Goal: Task Accomplishment & Management: Complete application form

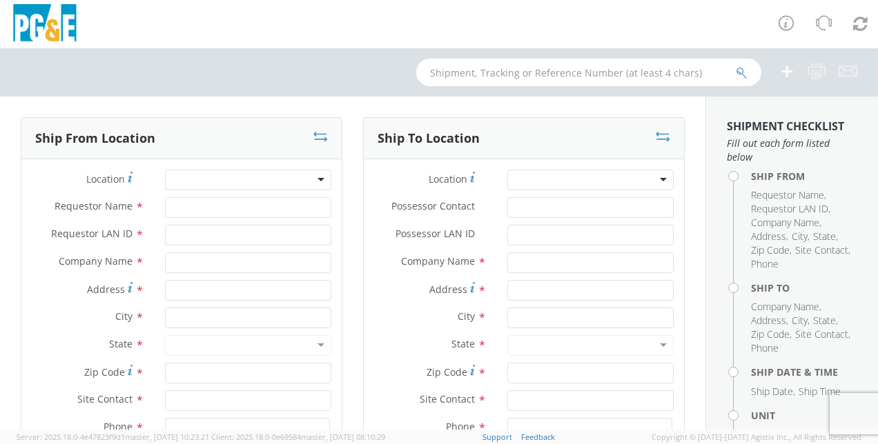
select select "2041093"
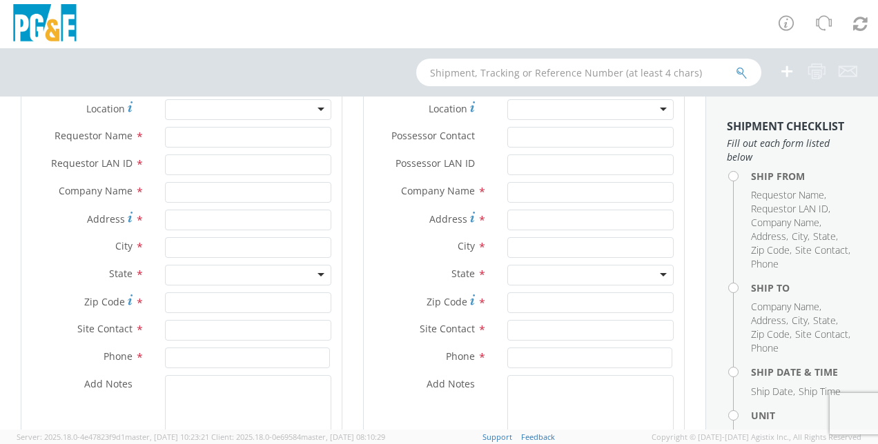
scroll to position [72, 0]
click at [243, 183] on input "text" at bounding box center [248, 191] width 166 height 21
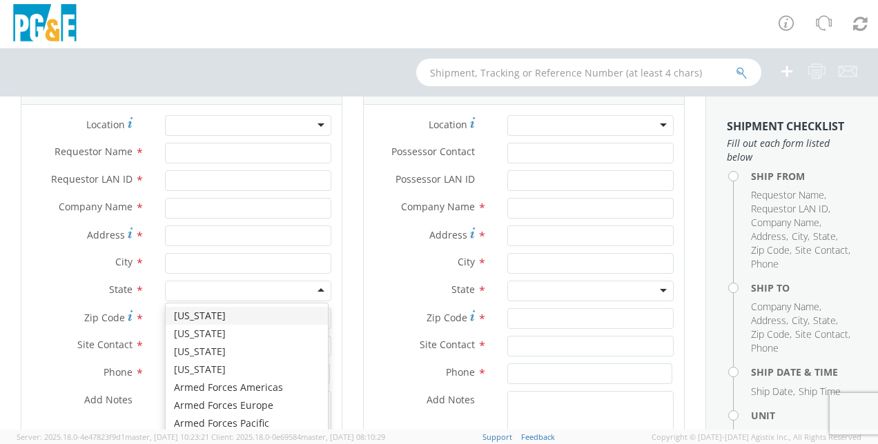
click at [211, 284] on div at bounding box center [248, 291] width 166 height 21
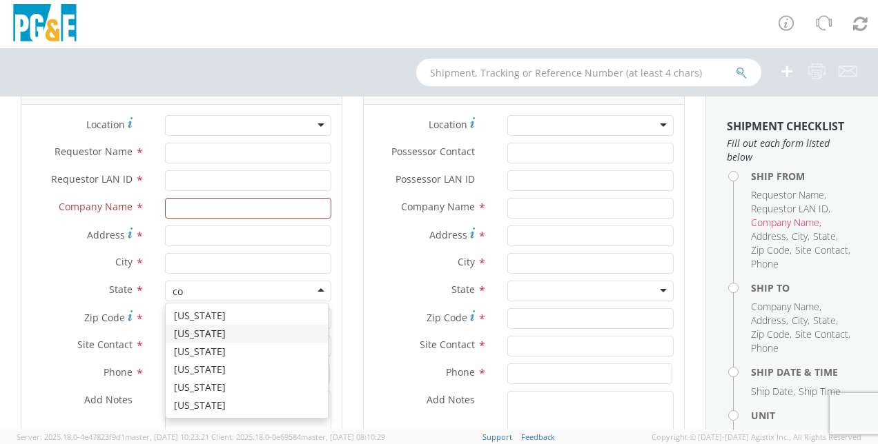
type input "c"
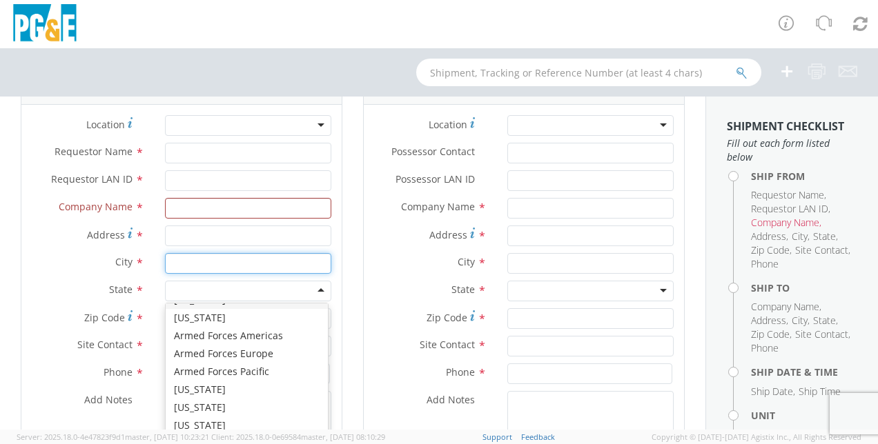
click at [208, 269] on input "text" at bounding box center [248, 263] width 166 height 21
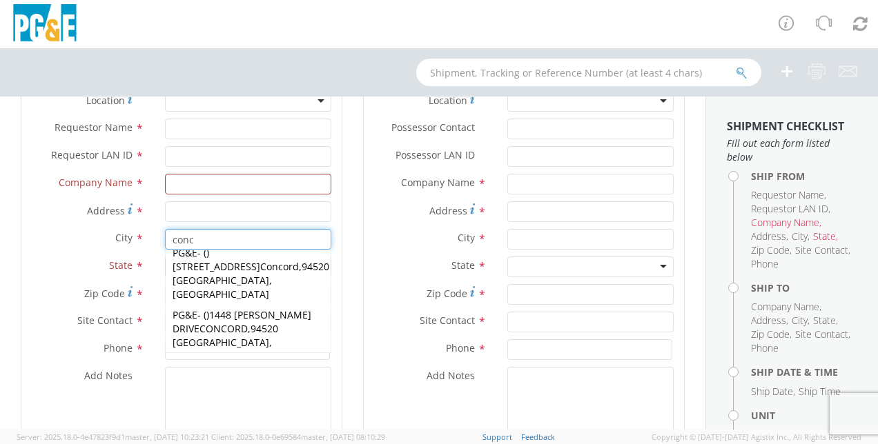
scroll to position [68, 0]
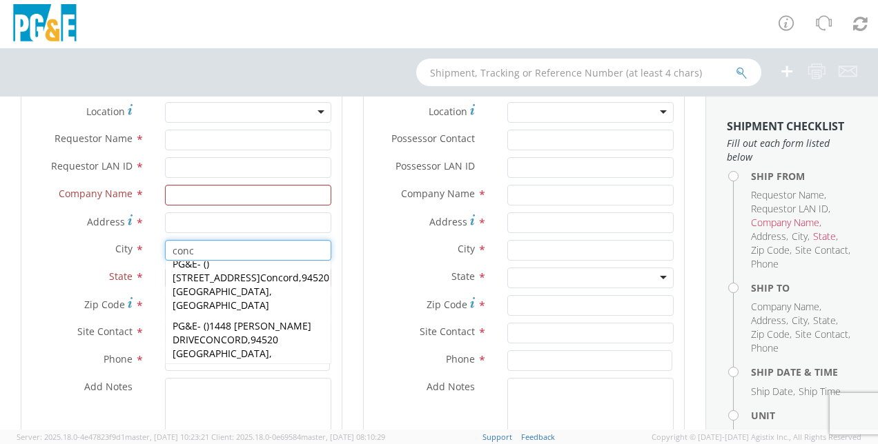
type input "conc"
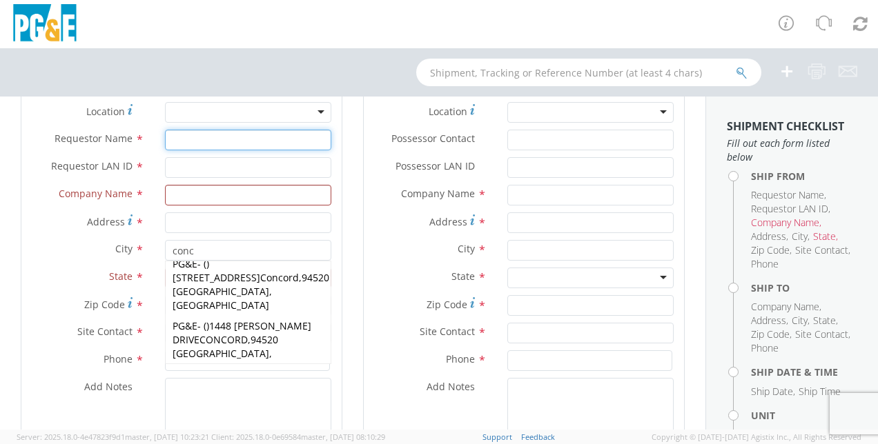
click at [240, 139] on input "Requestor Name *" at bounding box center [248, 140] width 166 height 21
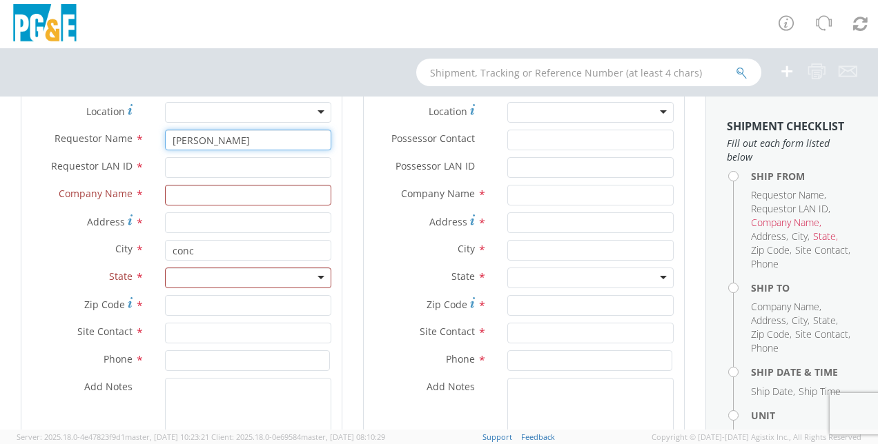
type input "[PERSON_NAME]"
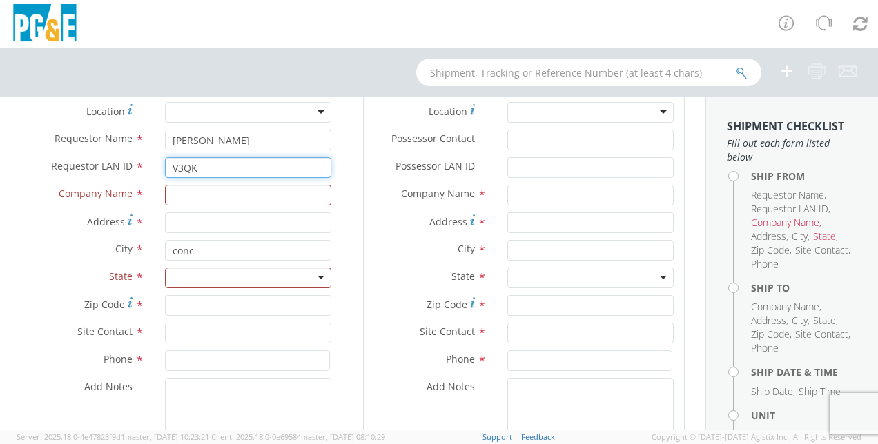
type input "V3QK"
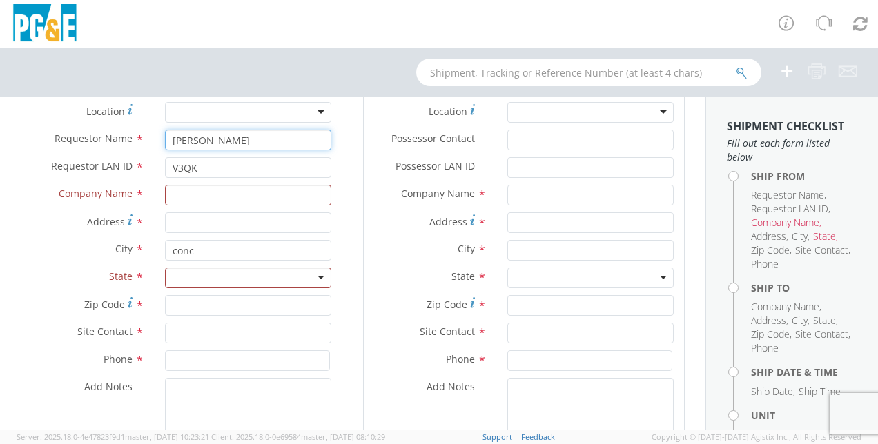
click at [240, 139] on input "[PERSON_NAME]" at bounding box center [248, 140] width 166 height 21
type input "[PERSON_NAME]"
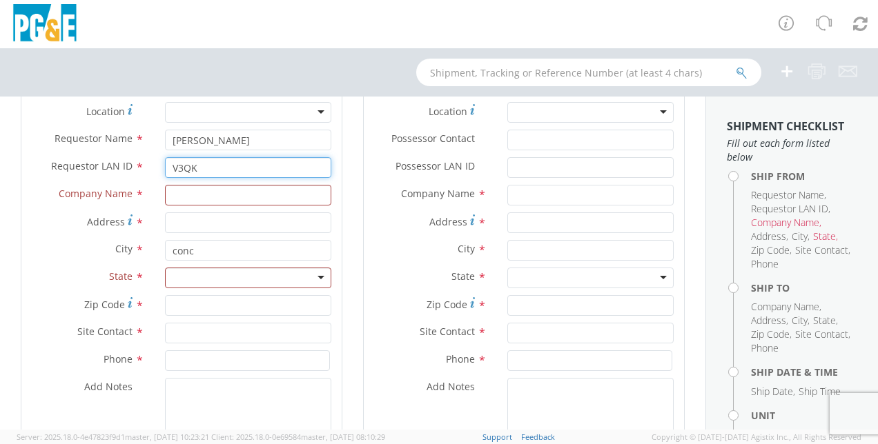
click at [238, 159] on input "V3QK" at bounding box center [248, 167] width 166 height 21
type input "V3KQ"
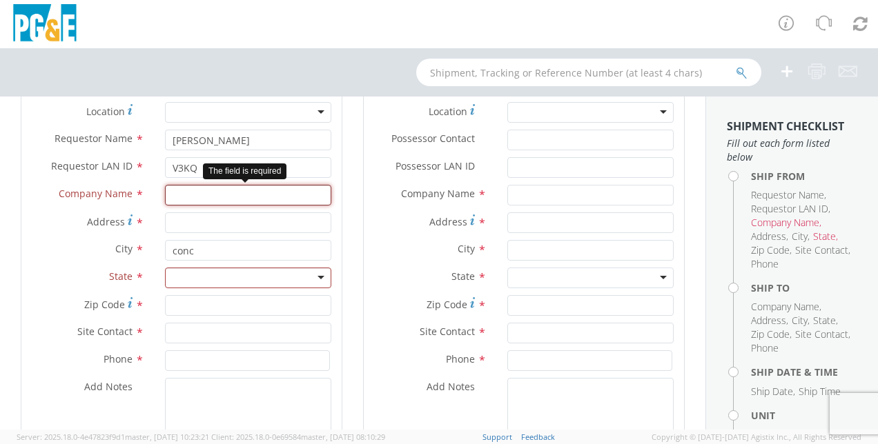
click at [202, 196] on input "text" at bounding box center [248, 195] width 166 height 21
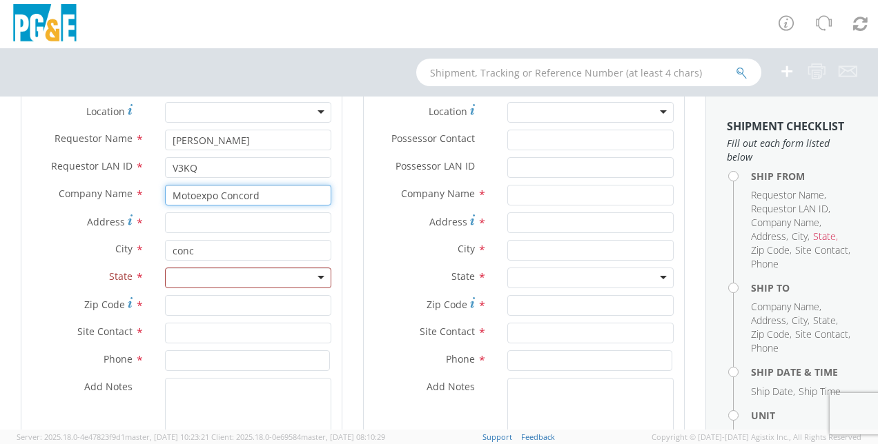
type input "Motoexpo Concord"
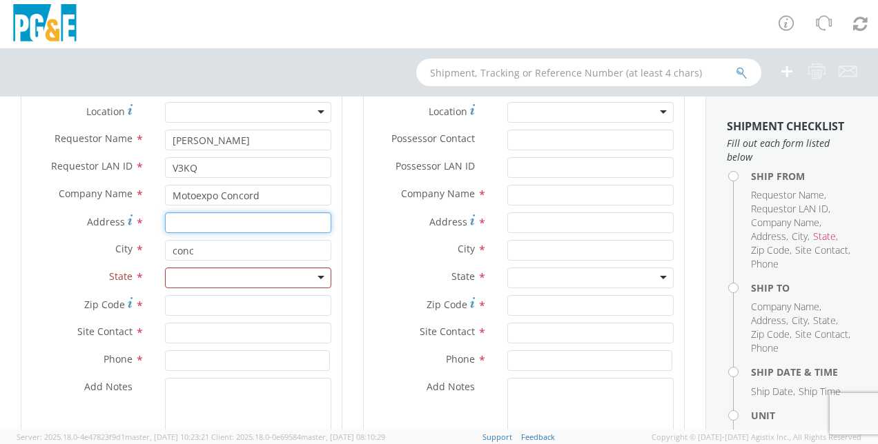
click at [294, 221] on input "Address *" at bounding box center [248, 223] width 166 height 21
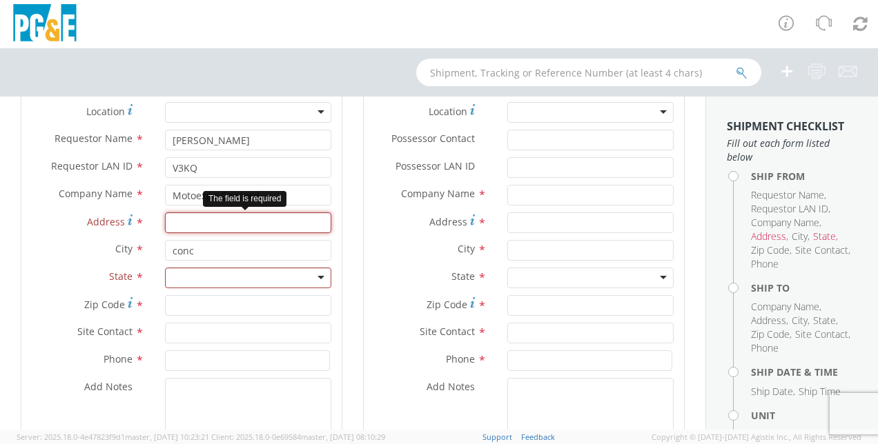
click at [208, 219] on input "Address *" at bounding box center [248, 223] width 166 height 21
paste input "[STREET_ADDRESS][PERSON_NAME]"
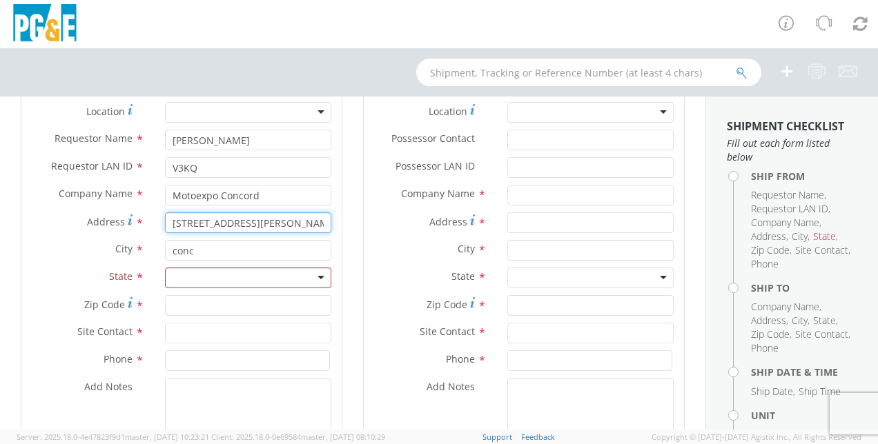
scroll to position [0, 15]
drag, startPoint x: 231, startPoint y: 222, endPoint x: 402, endPoint y: 233, distance: 170.8
click at [402, 233] on div "Ship From Location Location * (OBSOLETE) [GEOGRAPHIC_DATA] SC - GC TRAILER (OBS…" at bounding box center [352, 279] width 685 height 458
type input "[STREET_ADDRESS][PERSON_NAME]"
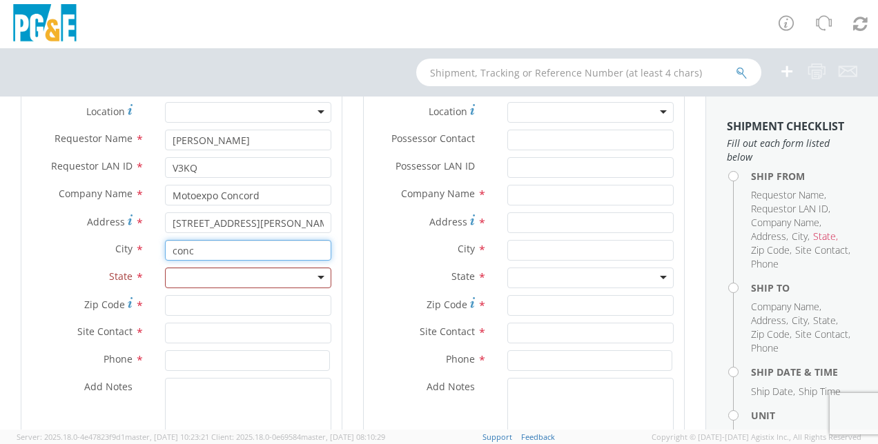
drag, startPoint x: 211, startPoint y: 255, endPoint x: 110, endPoint y: 254, distance: 100.8
click at [110, 254] on div "City * conc conc [PERSON_NAME] - ( [PERSON_NAME] ) [STREET_ADDRESS][PERSON_NAME…" at bounding box center [181, 250] width 320 height 21
paste input "[GEOGRAPHIC_DATA]"
drag, startPoint x: 271, startPoint y: 254, endPoint x: 213, endPoint y: 254, distance: 58.7
click at [213, 254] on input "[GEOGRAPHIC_DATA]" at bounding box center [248, 250] width 166 height 21
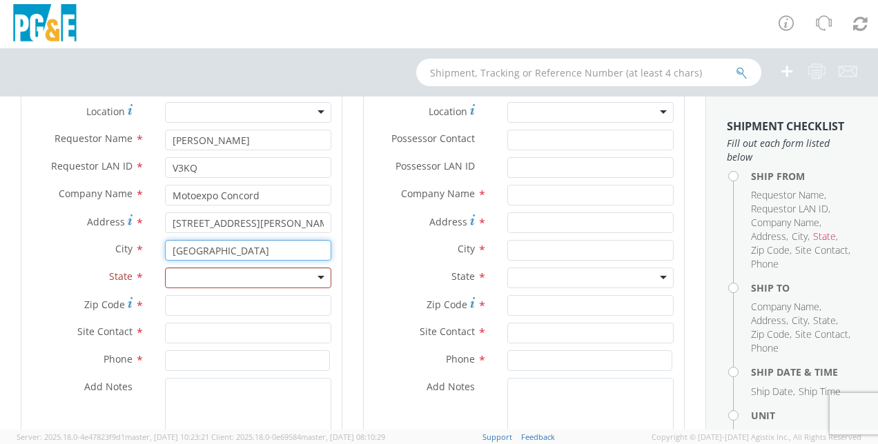
type input "[GEOGRAPHIC_DATA]"
click at [131, 287] on div "State * [US_STATE] [US_STATE] [US_STATE] [US_STATE] Armed Forces Americas Armed…" at bounding box center [181, 278] width 320 height 21
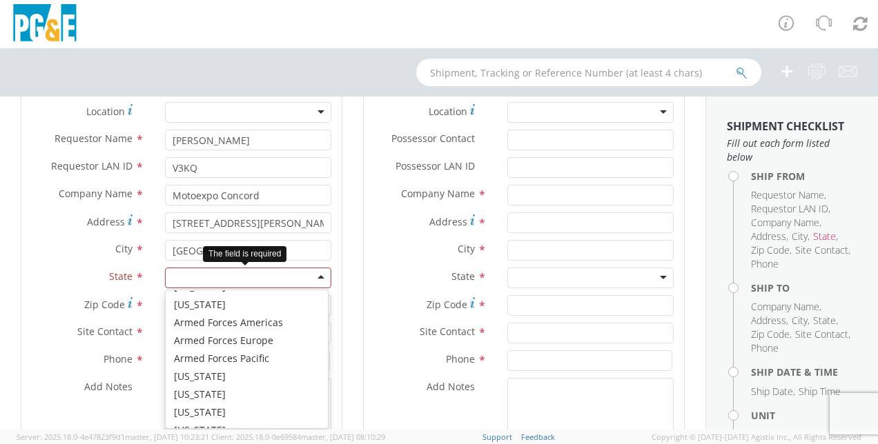
click at [201, 287] on div at bounding box center [248, 278] width 166 height 21
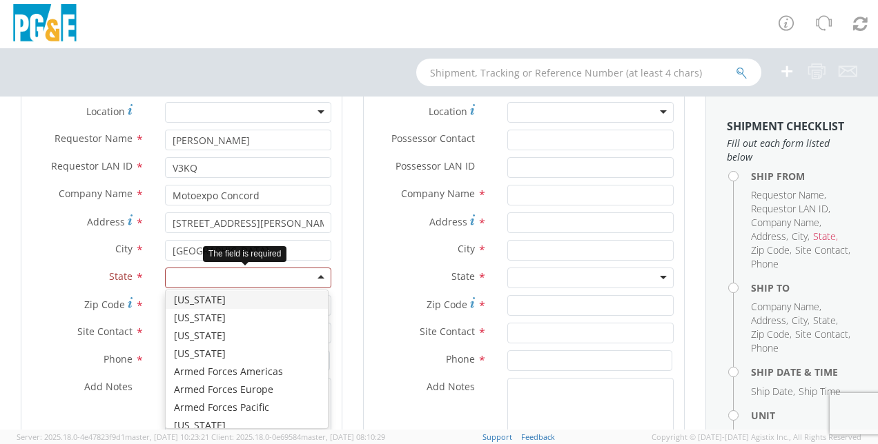
type input "c"
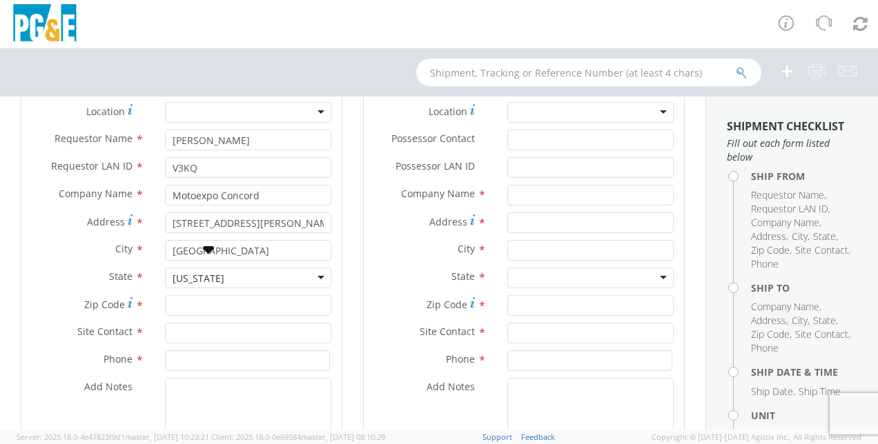
scroll to position [0, 0]
click at [222, 302] on input "Zip Code *" at bounding box center [248, 305] width 166 height 21
paste input "[GEOGRAPHIC_DATA]"
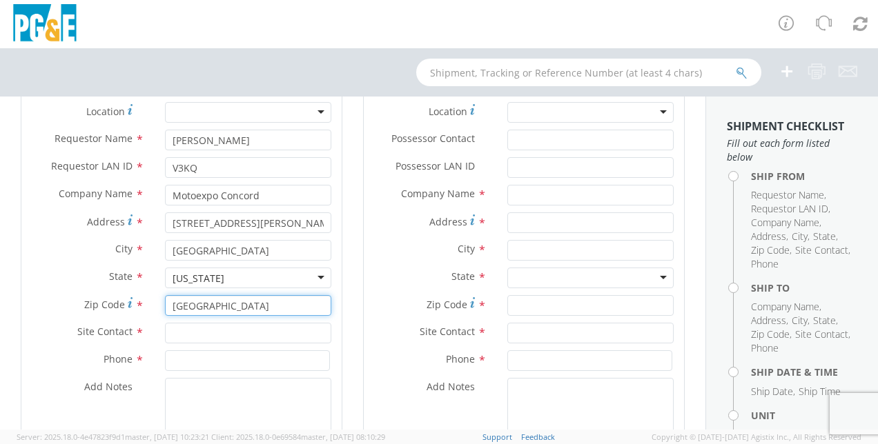
click at [225, 308] on input "[GEOGRAPHIC_DATA]" at bounding box center [248, 305] width 166 height 21
drag, startPoint x: 233, startPoint y: 307, endPoint x: 72, endPoint y: 308, distance: 161.5
click at [72, 308] on div "Zip Code * [GEOGRAPHIC_DATA]" at bounding box center [181, 305] width 320 height 21
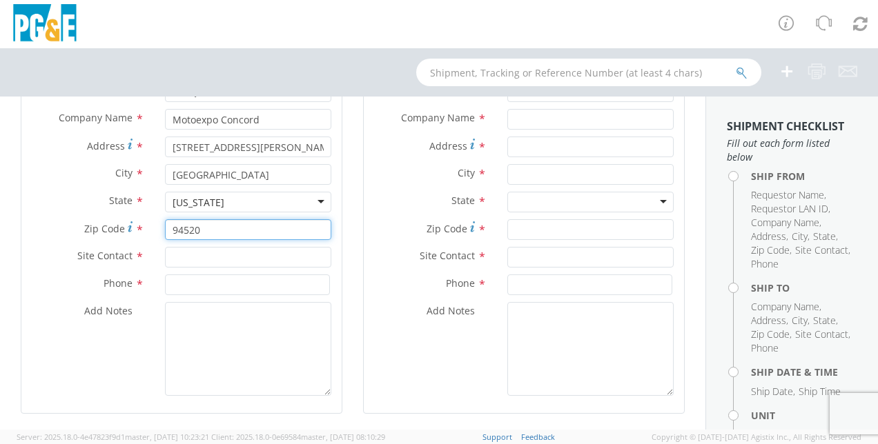
scroll to position [146, 0]
type input "94520"
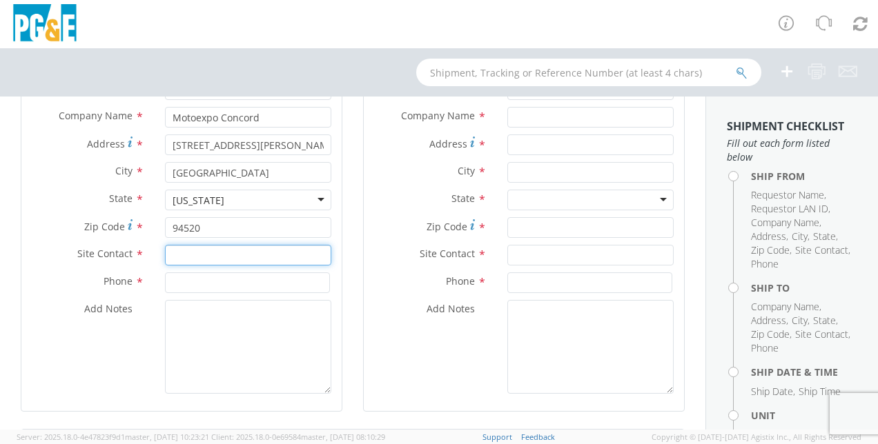
click at [208, 248] on input "text" at bounding box center [248, 255] width 166 height 21
type input "[PERSON_NAME]"
click at [364, 310] on label "Add Notes *" at bounding box center [430, 309] width 133 height 18
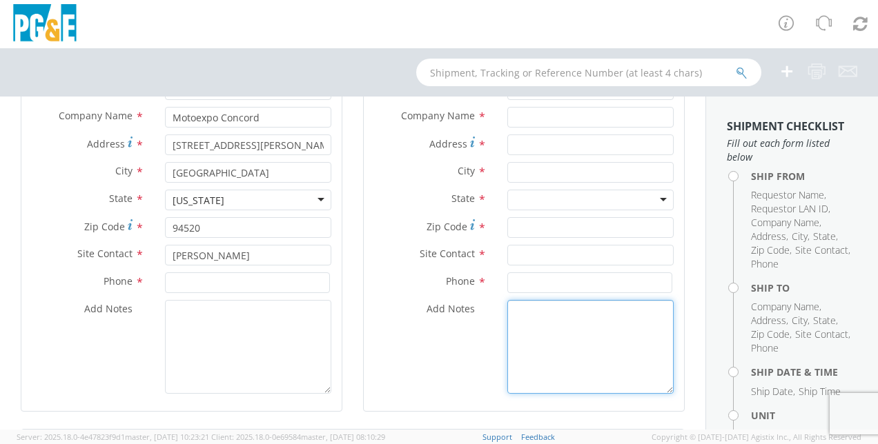
click at [507, 310] on textarea "Add Notes *" at bounding box center [590, 347] width 166 height 94
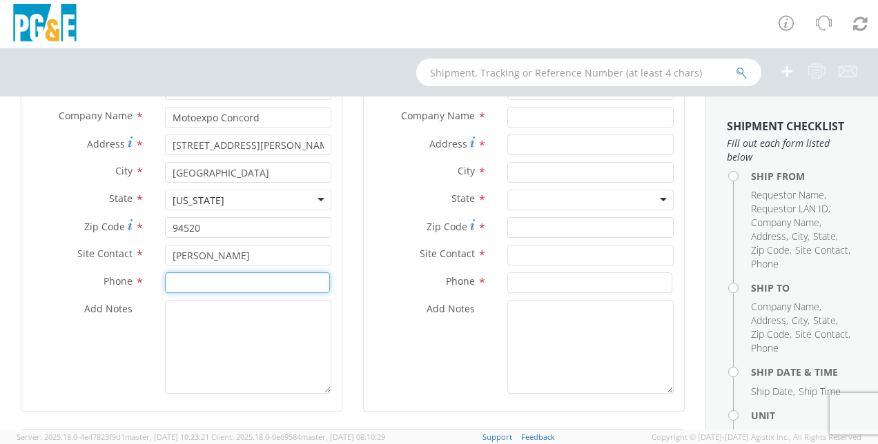
click at [279, 287] on input at bounding box center [247, 283] width 165 height 21
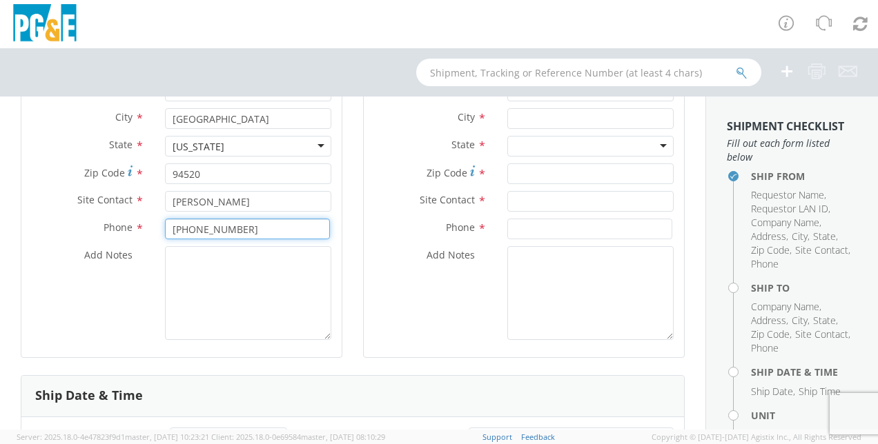
scroll to position [200, 0]
type input "[PHONE_NUMBER]"
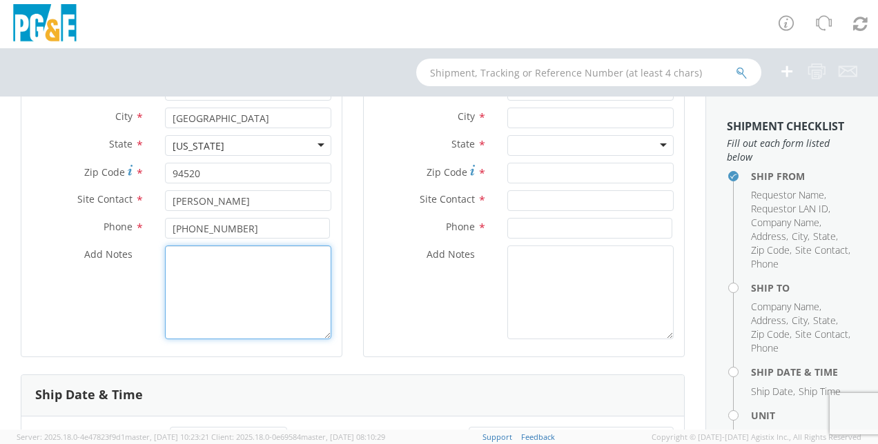
click at [284, 273] on textarea "Add Notes *" at bounding box center [248, 293] width 166 height 94
type textarea "V"
type textarea "B45467"
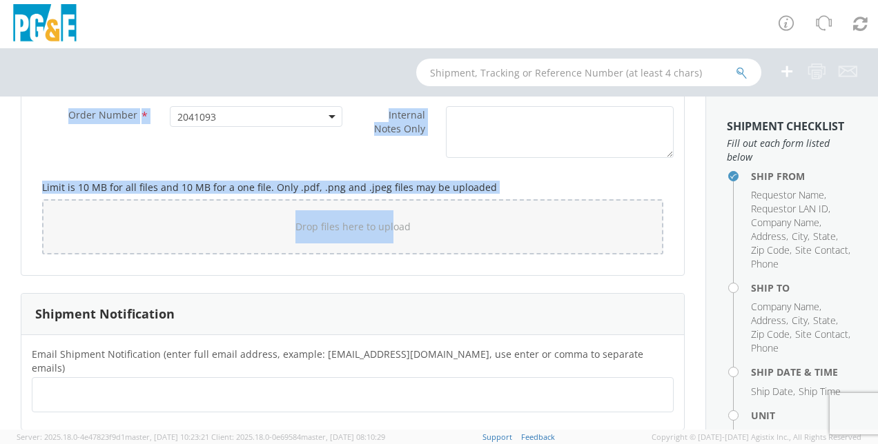
drag, startPoint x: 369, startPoint y: 314, endPoint x: 390, endPoint y: 267, distance: 51.6
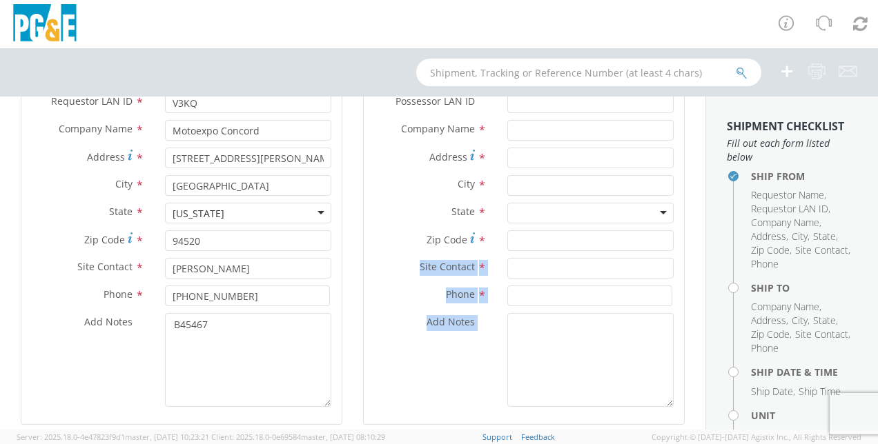
drag, startPoint x: 390, startPoint y: 267, endPoint x: 374, endPoint y: 311, distance: 46.3
click at [374, 311] on div "Phone *" at bounding box center [524, 300] width 320 height 28
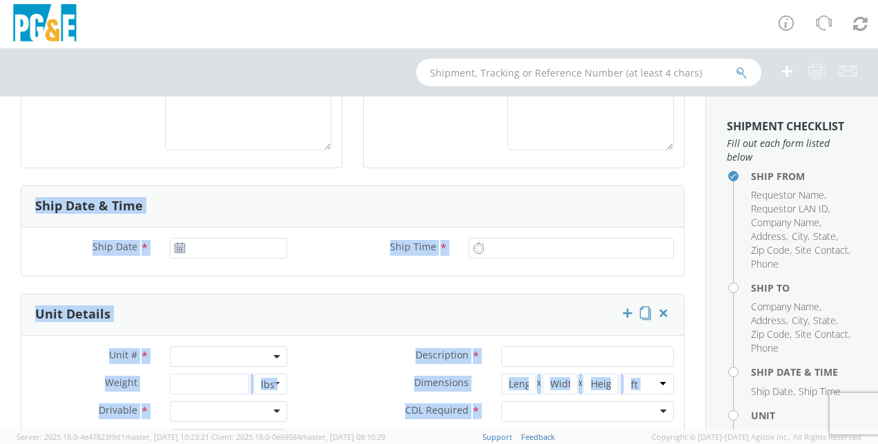
scroll to position [391, 0]
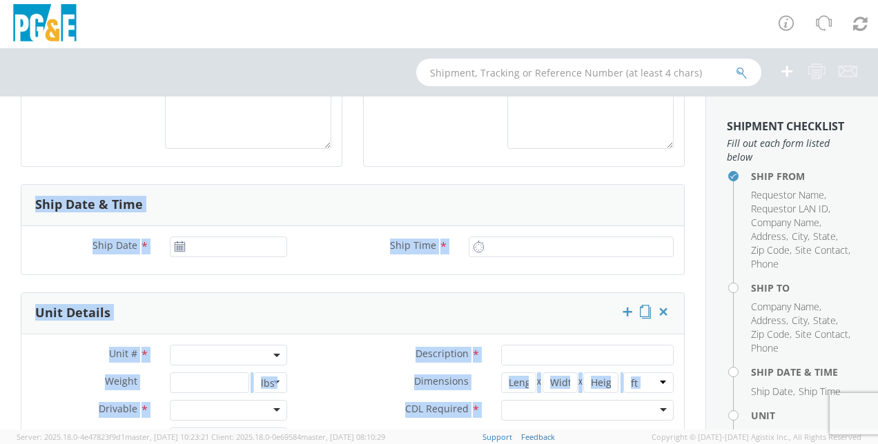
click at [179, 246] on use at bounding box center [180, 247] width 10 height 10
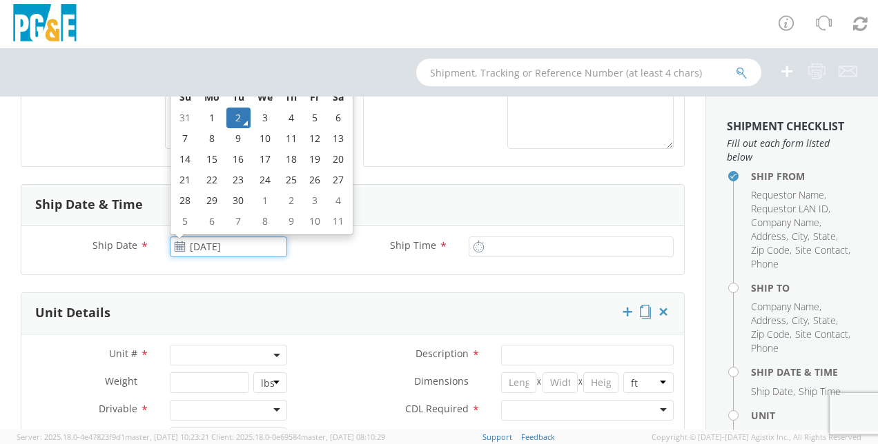
click at [204, 244] on input "[DATE]" at bounding box center [228, 247] width 117 height 21
click at [289, 118] on td "4" at bounding box center [291, 118] width 24 height 21
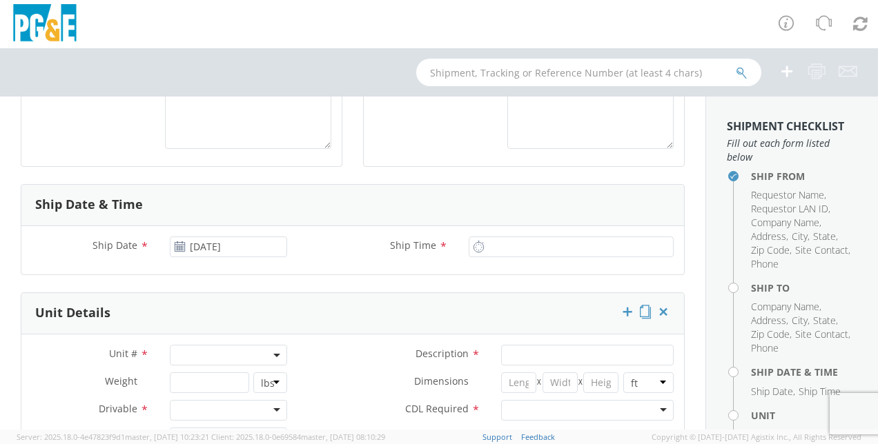
type input "[DATE]"
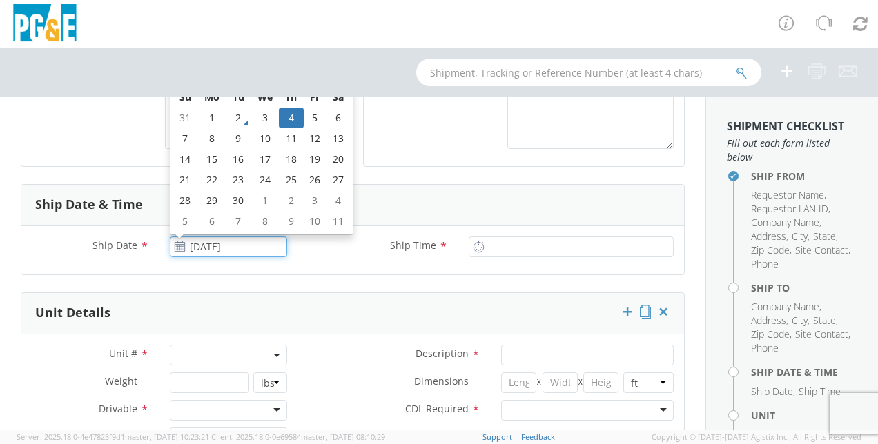
click at [195, 242] on input "[DATE]" at bounding box center [228, 247] width 117 height 21
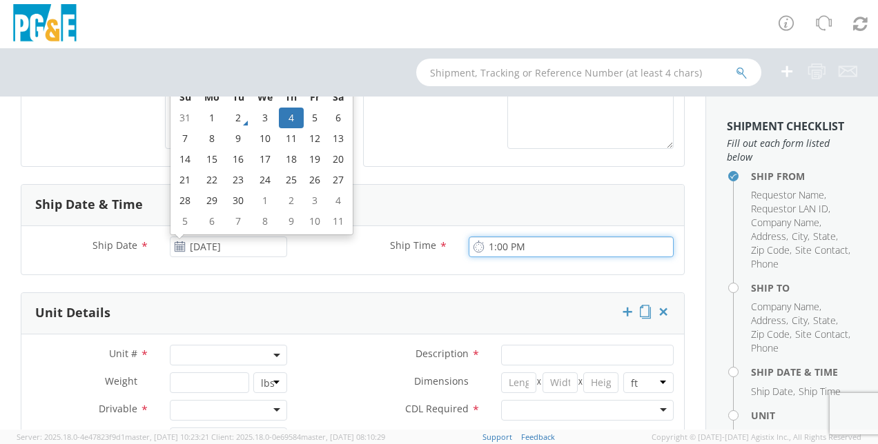
click at [501, 253] on input "1:00 PM" at bounding box center [571, 247] width 205 height 21
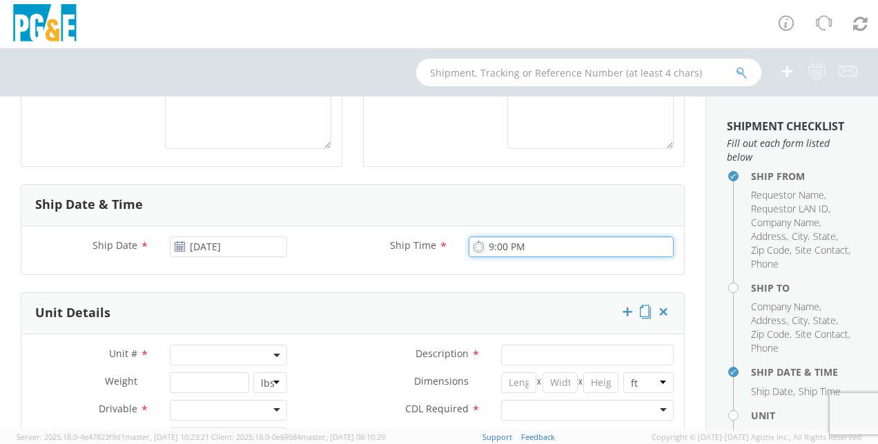
click at [540, 253] on input "9:00 PM" at bounding box center [571, 247] width 205 height 21
type input "9:00 AM"
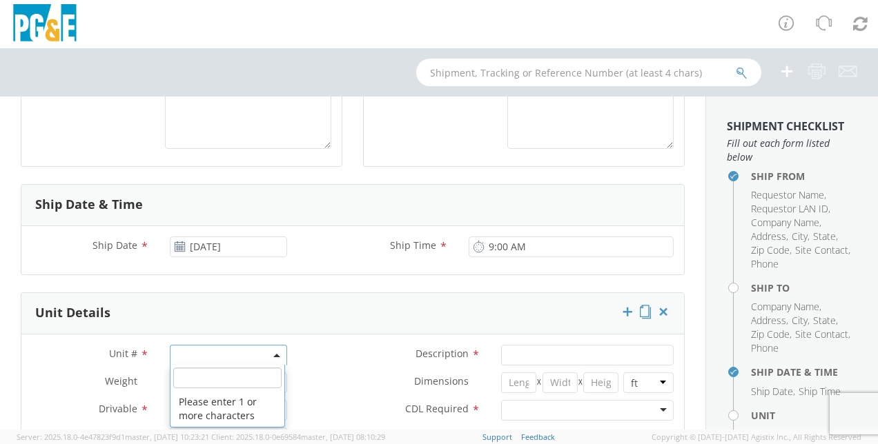
click at [223, 353] on span at bounding box center [228, 355] width 117 height 21
click at [213, 377] on input "search" at bounding box center [227, 378] width 108 height 21
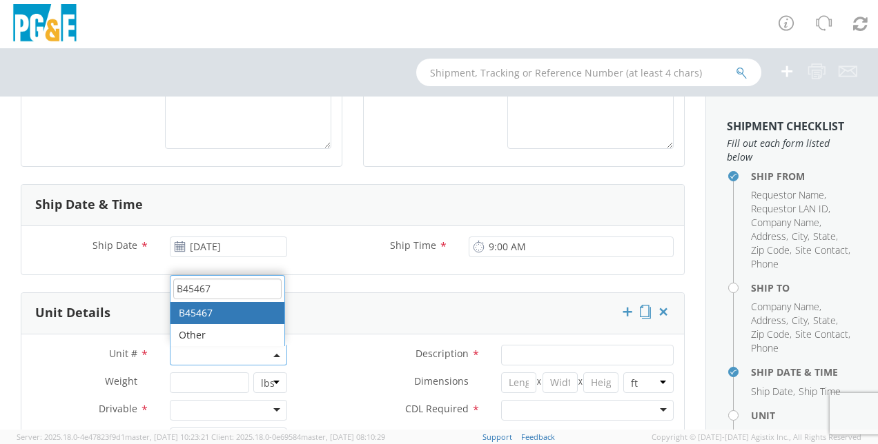
type input "B45467"
type input "EQ; UTILITY TRANSPORT"
type input "0"
select select "B45467"
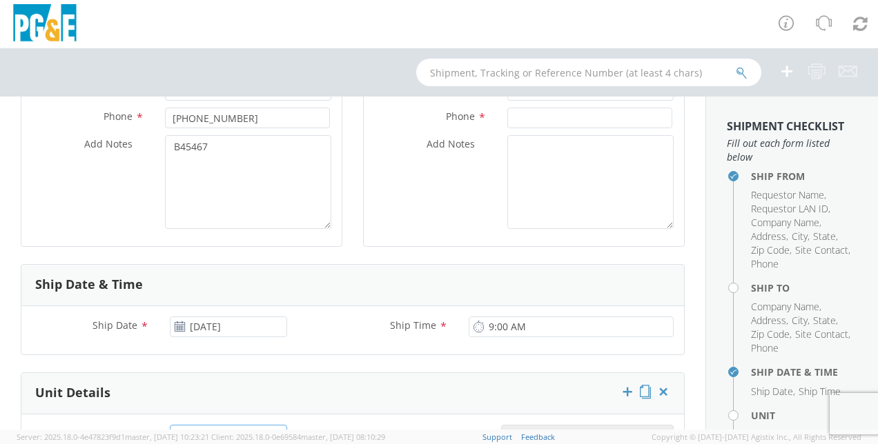
scroll to position [529, 0]
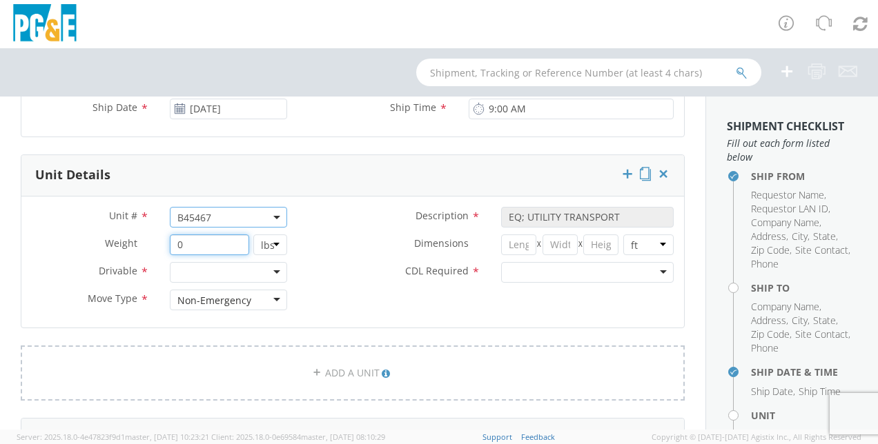
click at [217, 237] on input "0" at bounding box center [209, 245] width 79 height 21
click at [260, 262] on div at bounding box center [228, 272] width 117 height 21
click at [550, 269] on div at bounding box center [587, 272] width 173 height 21
click at [222, 244] on input "number" at bounding box center [209, 245] width 79 height 21
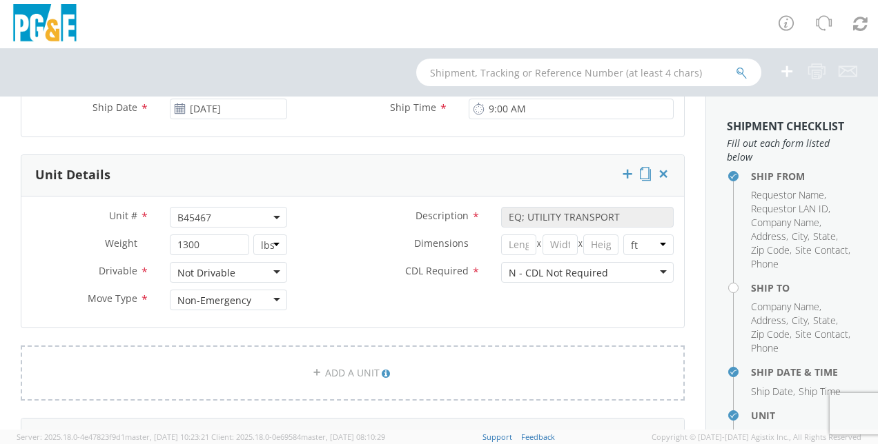
click at [351, 268] on label "CDL Required *" at bounding box center [393, 271] width 193 height 18
click at [203, 240] on input "1300" at bounding box center [209, 245] width 79 height 21
click at [332, 257] on div "Dimensions * X X in cm ft" at bounding box center [490, 249] width 386 height 28
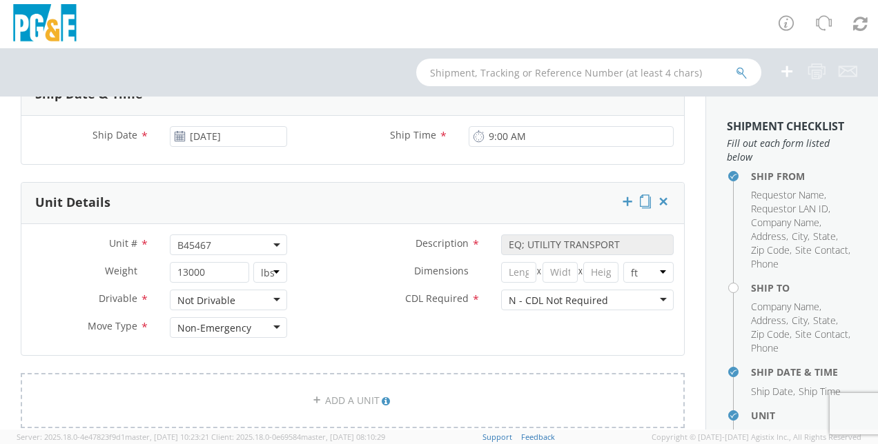
scroll to position [499, 0]
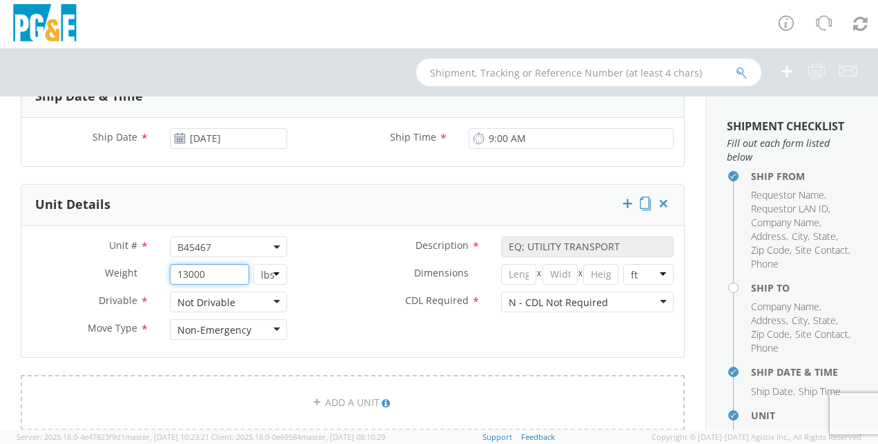
click at [217, 273] on input "13000" at bounding box center [209, 274] width 79 height 21
type input "1"
type input "2"
click at [222, 277] on input "2000" at bounding box center [209, 274] width 79 height 21
type input "2800"
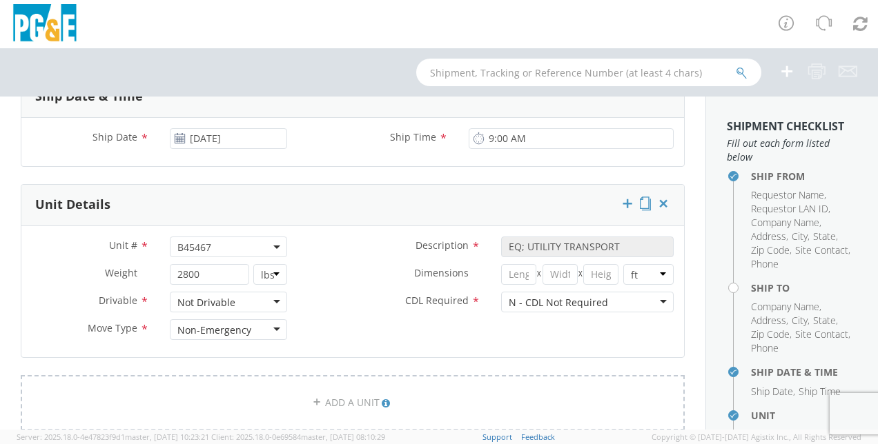
click at [324, 293] on label "CDL Required *" at bounding box center [393, 301] width 193 height 18
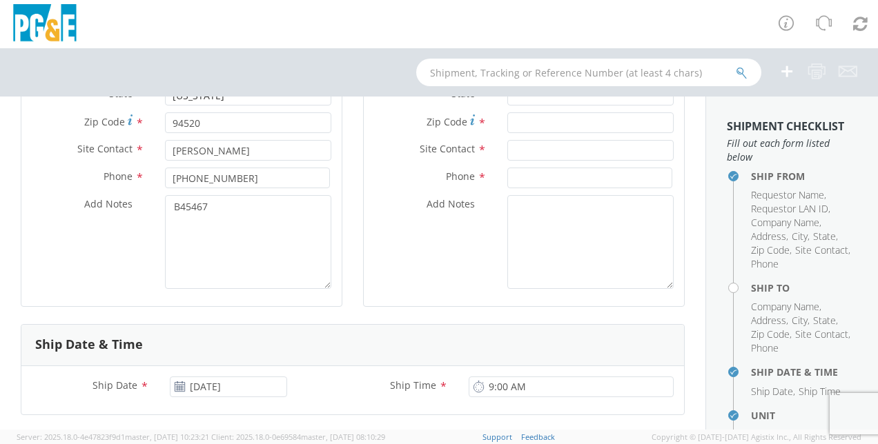
scroll to position [250, 0]
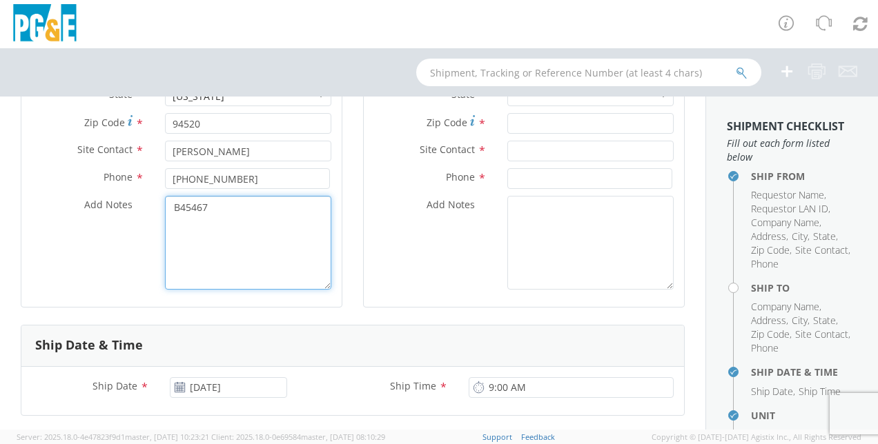
click at [247, 218] on textarea "B45467" at bounding box center [248, 243] width 166 height 94
click at [221, 223] on textarea "B45467," at bounding box center [248, 243] width 166 height 94
click at [99, 173] on div "Location * (OBSOLETE) [PERSON_NAME] SC - GC TRAILER (OBSOLETE) [GEOGRAPHIC_DATA…" at bounding box center [181, 108] width 320 height 377
type textarea "B45467, Utility Vehicle with A pallet of Additional Items"
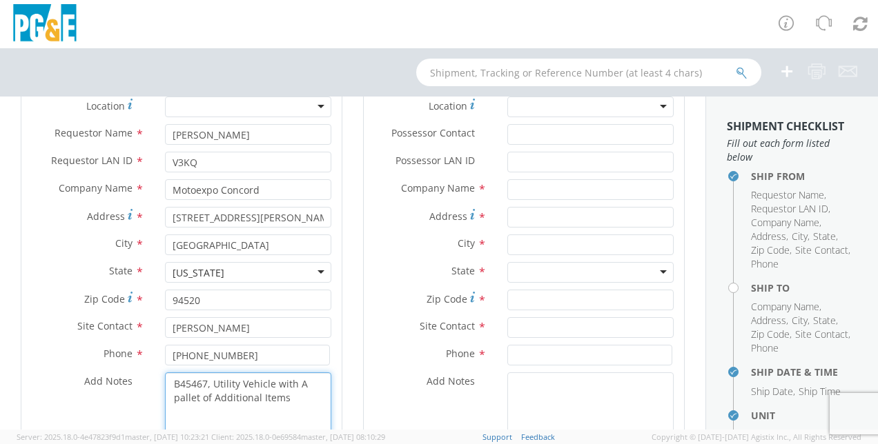
scroll to position [69, 0]
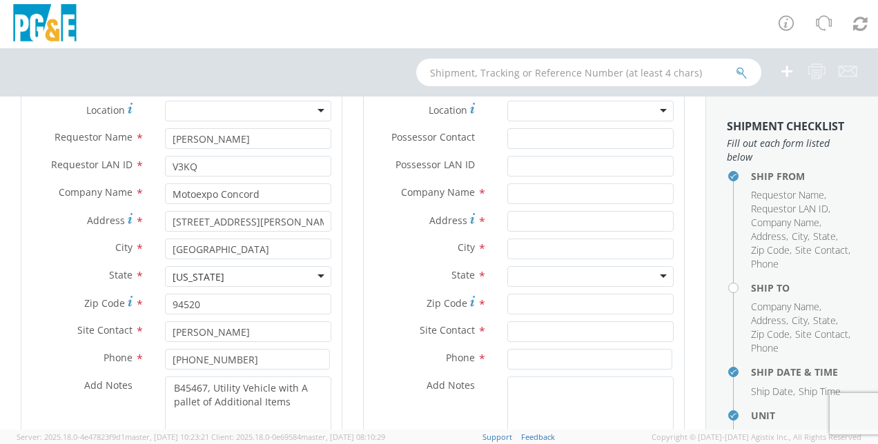
click at [572, 111] on div at bounding box center [590, 111] width 166 height 21
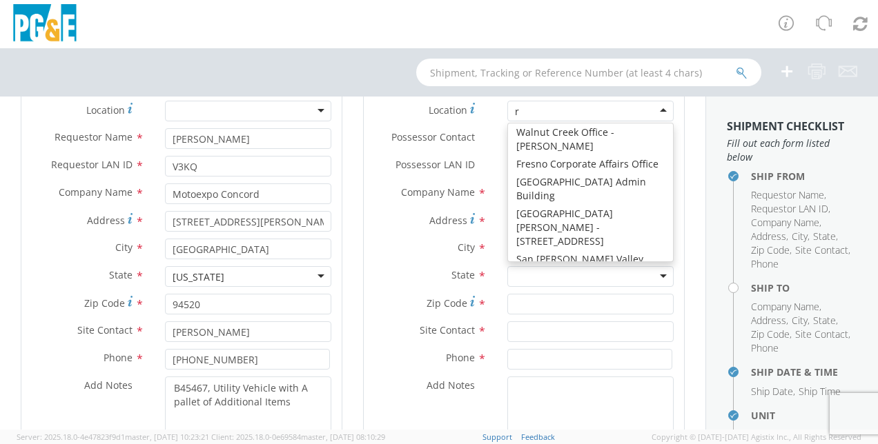
type input "re"
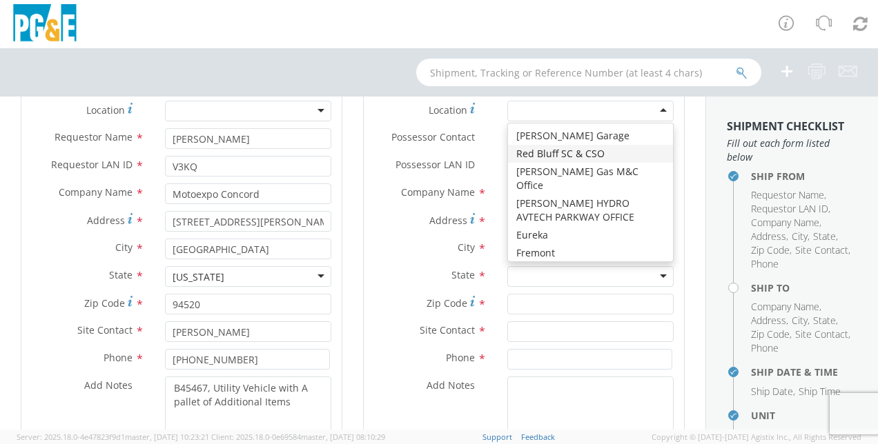
type input "PG&E"
type input "[STREET_ADDRESS]"
type input "RED BLUFF"
type input "96080"
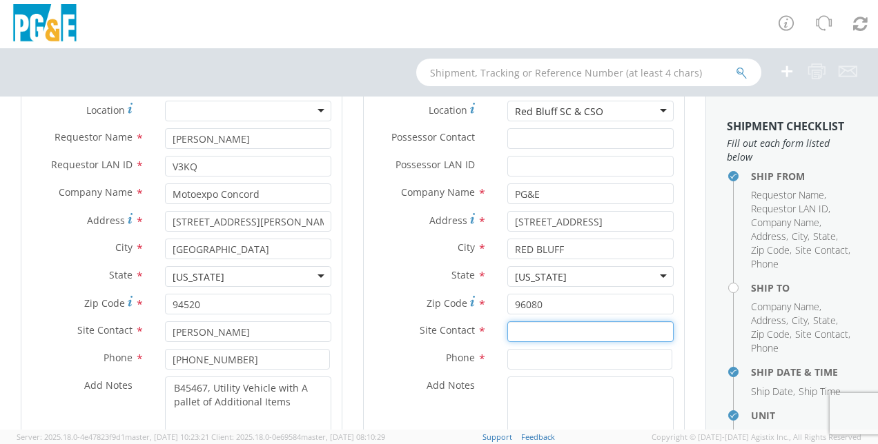
click at [550, 332] on input "text" at bounding box center [590, 332] width 166 height 21
paste input "[PERSON_NAME]"
click at [550, 332] on input "text" at bounding box center [590, 332] width 166 height 21
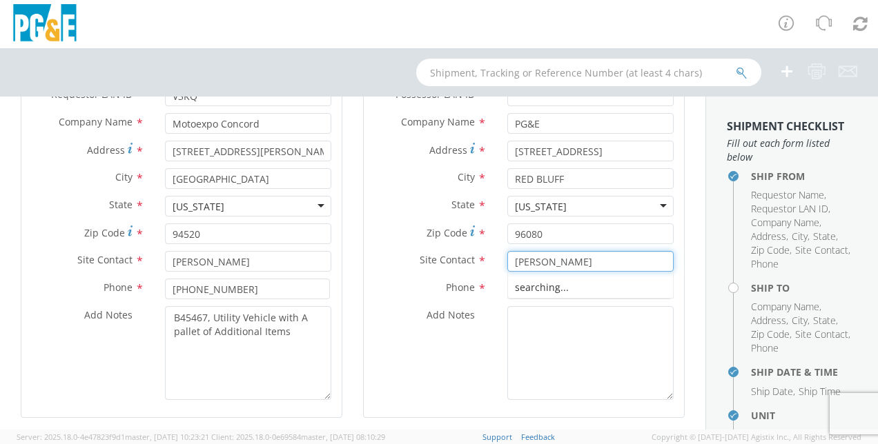
scroll to position [141, 0]
type input "[PERSON_NAME]"
click at [574, 295] on input at bounding box center [589, 287] width 165 height 21
paste input "530/200-5003"
click at [530, 284] on input "530/200-5003" at bounding box center [589, 287] width 165 height 21
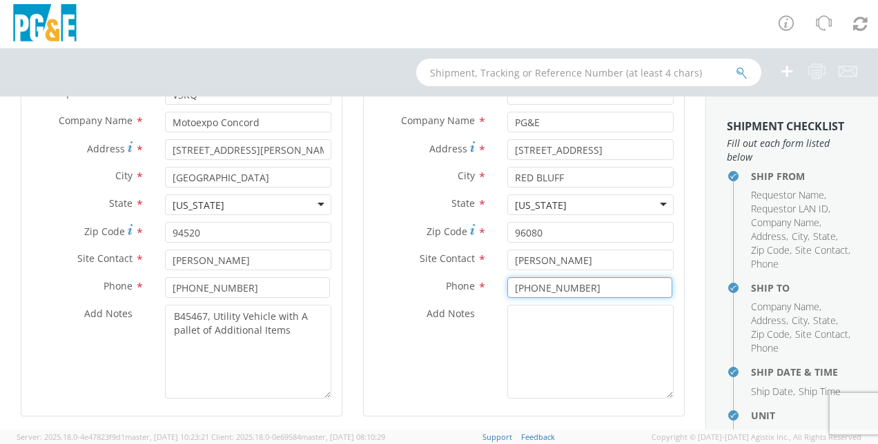
type input "[PHONE_NUMBER]"
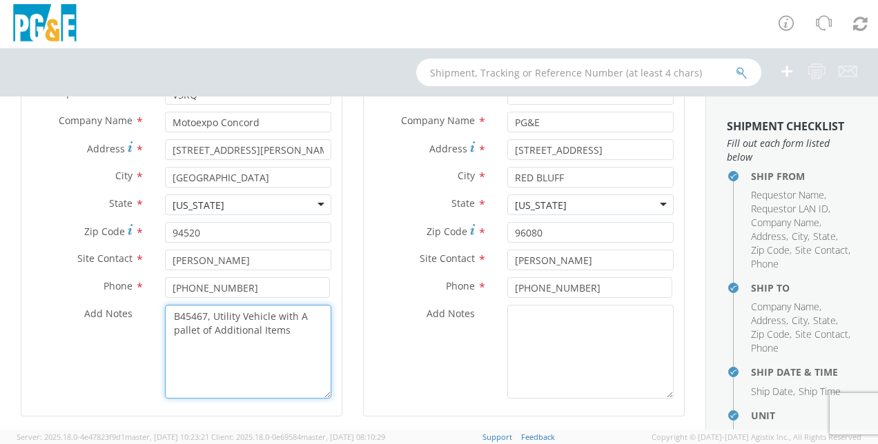
click at [282, 329] on textarea "B45467, Utility Vehicle with A pallet of Additional Items" at bounding box center [248, 352] width 166 height 94
drag, startPoint x: 293, startPoint y: 334, endPoint x: 131, endPoint y: 299, distance: 165.3
click at [131, 299] on div "Location * (OBSOLETE) [PERSON_NAME] SC - GC TRAILER (OBSOLETE) [GEOGRAPHIC_DATA…" at bounding box center [181, 217] width 320 height 377
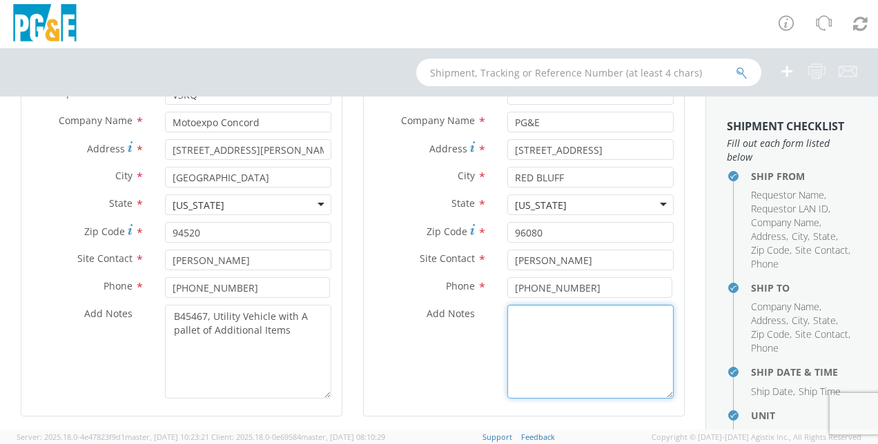
click at [555, 331] on textarea "Add Notes *" at bounding box center [590, 352] width 166 height 94
paste textarea "B45467, Utility Vehicle with A pallet of Additional Items"
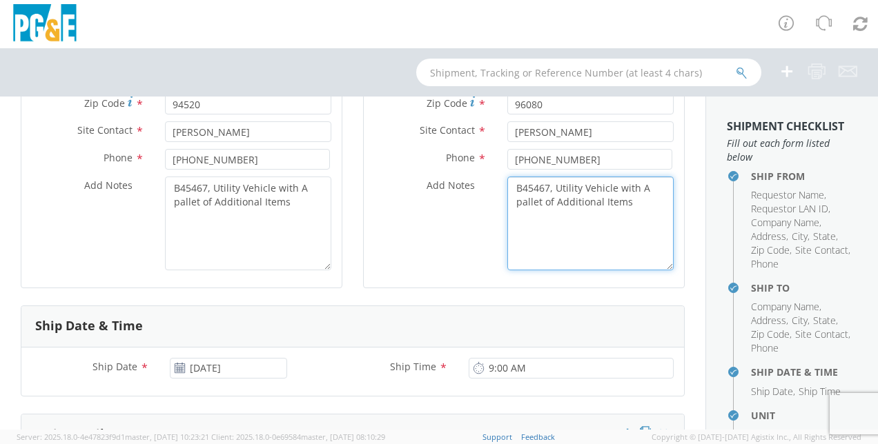
scroll to position [274, 0]
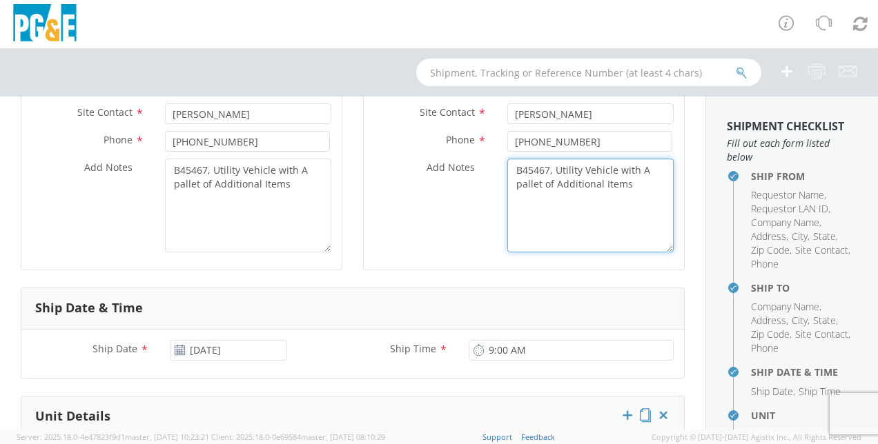
type textarea "B45467, Utility Vehicle with A pallet of Additional Items"
click at [364, 293] on div "Ship Date & Time" at bounding box center [352, 308] width 663 height 41
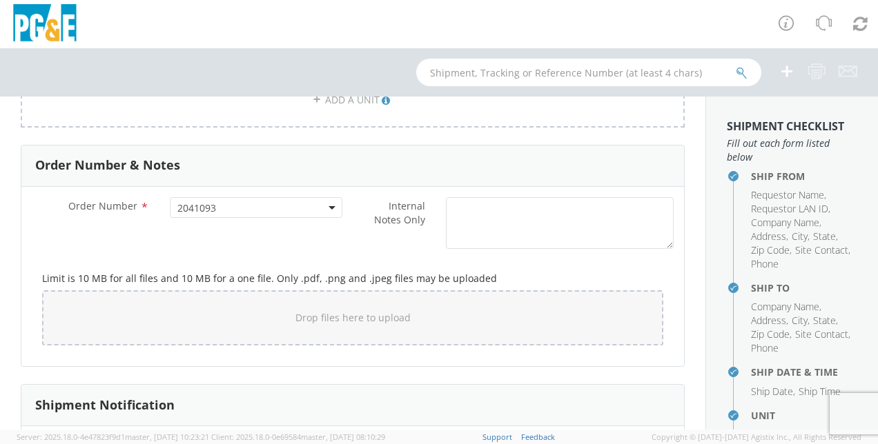
scroll to position [893, 0]
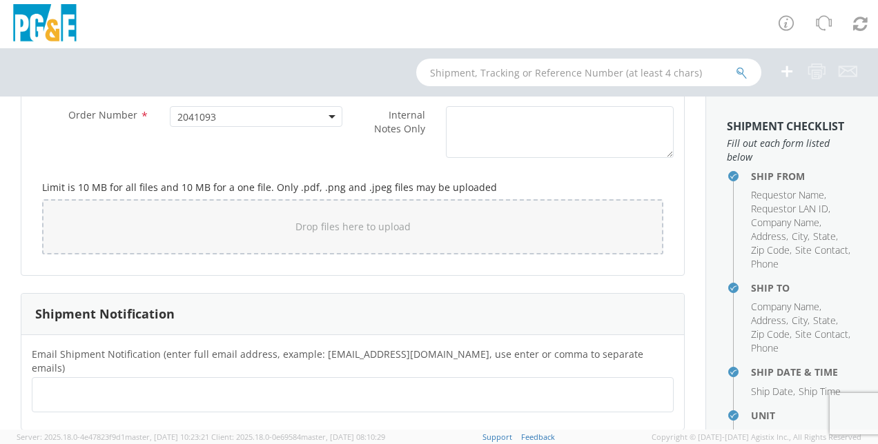
click at [273, 384] on ul at bounding box center [352, 395] width 629 height 23
paste input "CDE1"
type input "[EMAIL_ADDRESS][DOMAIN_NAME]"
paste input "GMPI"
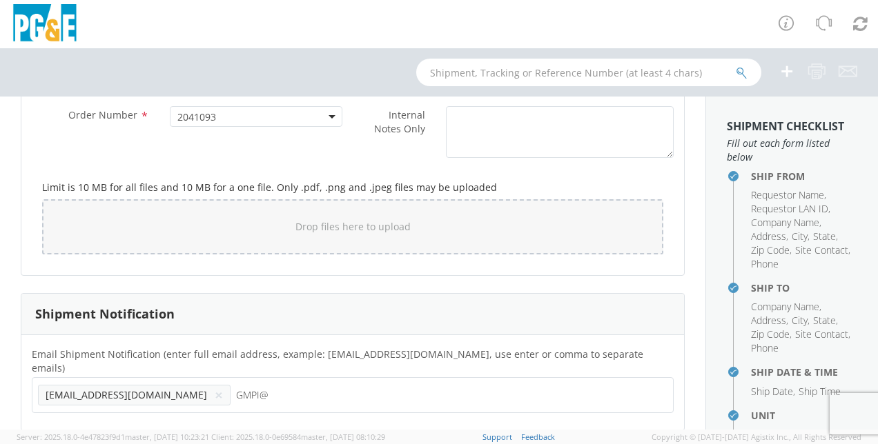
type input "GMPI@"
click at [231, 416] on div "Ship From Location Location * (OBSOLETE) [GEOGRAPHIC_DATA] SC - GC TRAILER (OBS…" at bounding box center [352, 263] width 705 height 333
click at [219, 384] on ul at bounding box center [352, 395] width 629 height 23
paste input "GMPI"
type input "[EMAIL_ADDRESS][DOMAIN_NAME]"
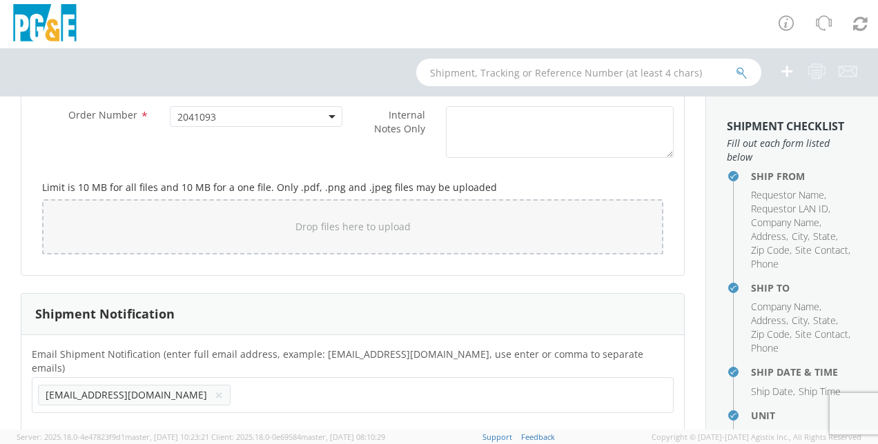
click at [167, 384] on ul "[EMAIL_ADDRESS][DOMAIN_NAME] ×" at bounding box center [352, 395] width 629 height 23
paste input "CDE1"
type input "[EMAIL_ADDRESS][DOMAIN_NAME]"
paste input "[PERSON_NAME][EMAIL_ADDRESS][DOMAIN_NAME]"
type input "[PERSON_NAME][EMAIL_ADDRESS][DOMAIN_NAME]"
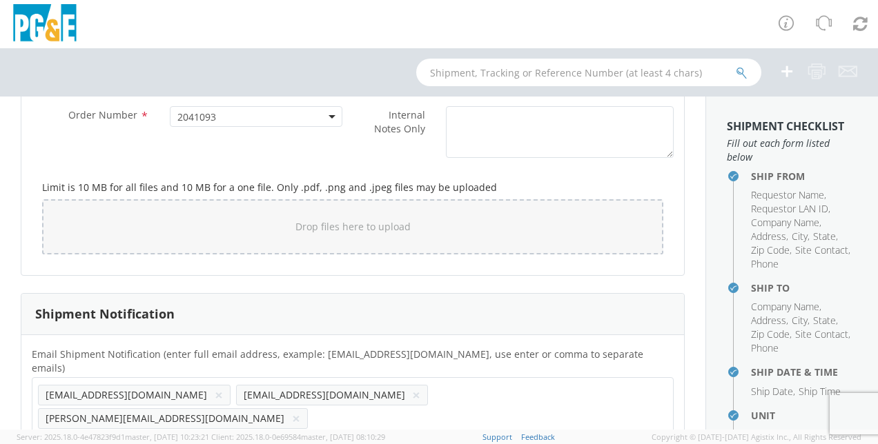
click at [328, 409] on input "text" at bounding box center [320, 419] width 14 height 20
paste input "ROCV"
type input "[EMAIL_ADDRESS][DOMAIN_NAME]"
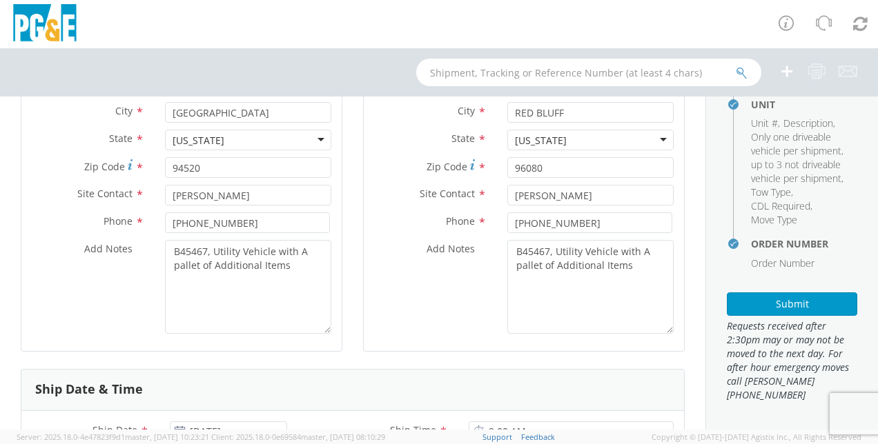
scroll to position [196, 0]
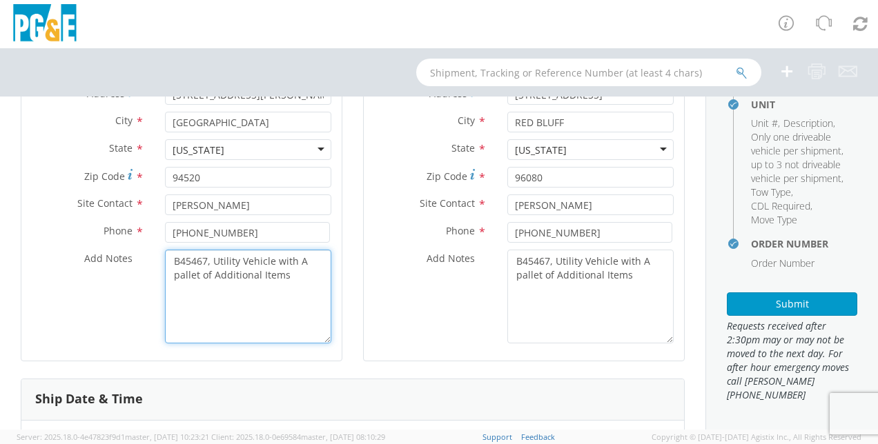
click at [291, 272] on textarea "B45467, Utility Vehicle with A pallet of Additional Items" at bounding box center [248, 297] width 166 height 94
type textarea "B45467, Utility Vehicle with A pallet of Additional Items*****"
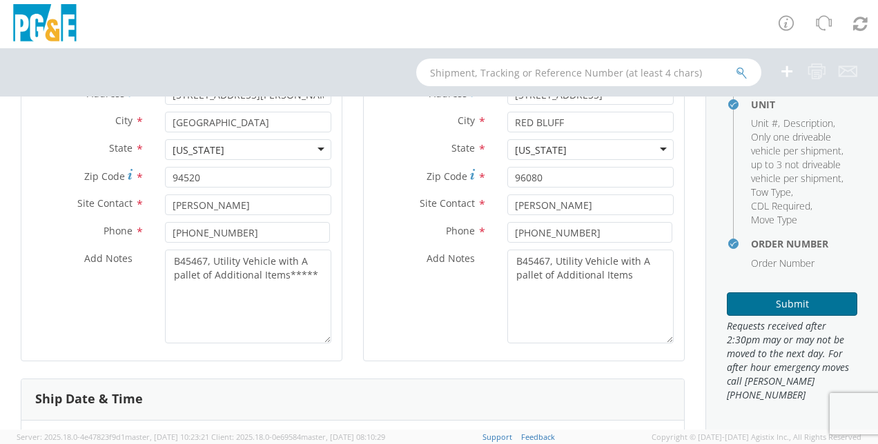
click at [805, 315] on button "Submit" at bounding box center [792, 304] width 130 height 23
